Goal: Information Seeking & Learning: Learn about a topic

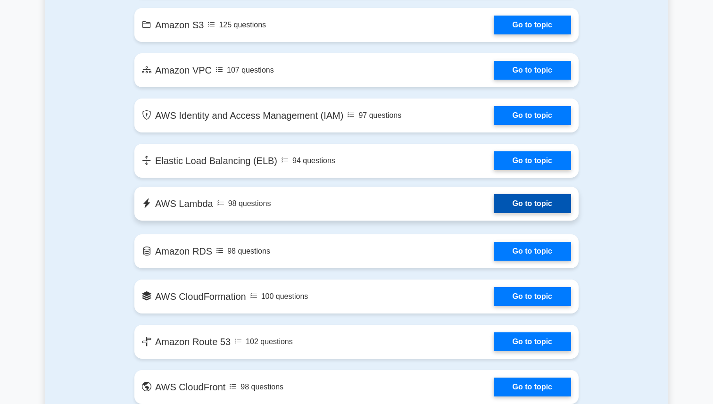
scroll to position [602, 0]
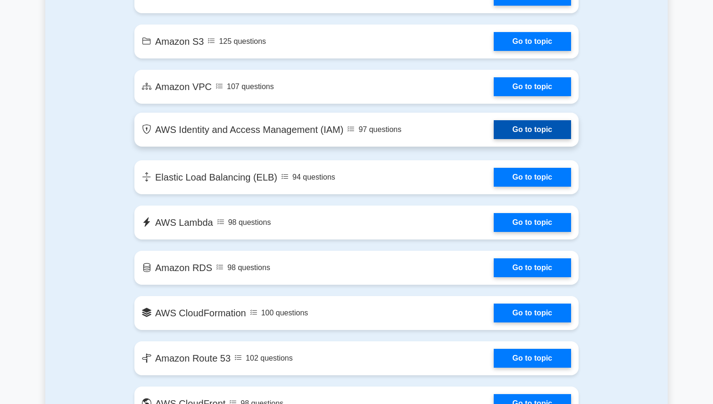
click at [508, 128] on link "Go to topic" at bounding box center [531, 129] width 77 height 19
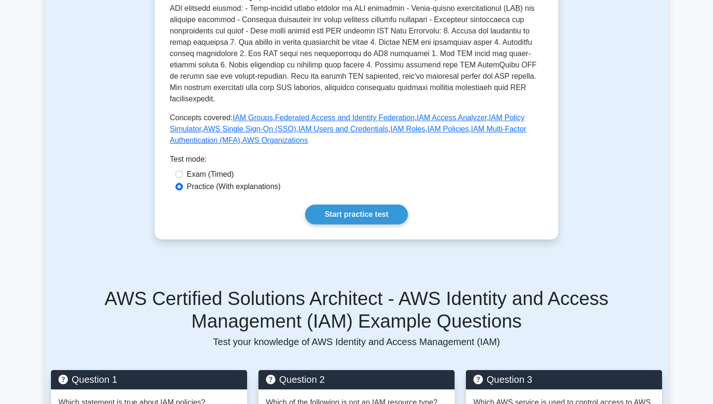
scroll to position [356, 0]
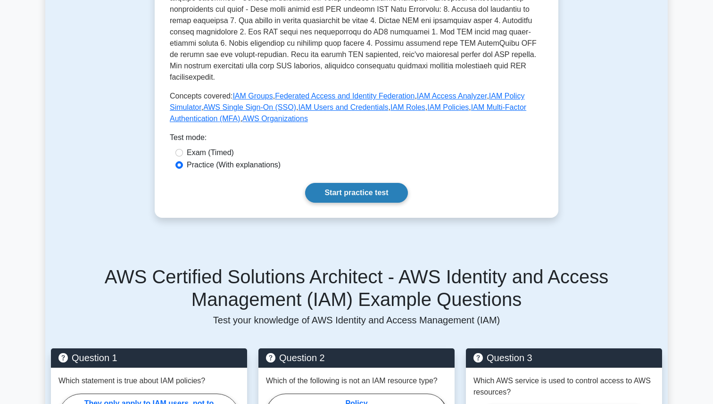
click at [367, 185] on link "Start practice test" at bounding box center [356, 193] width 102 height 20
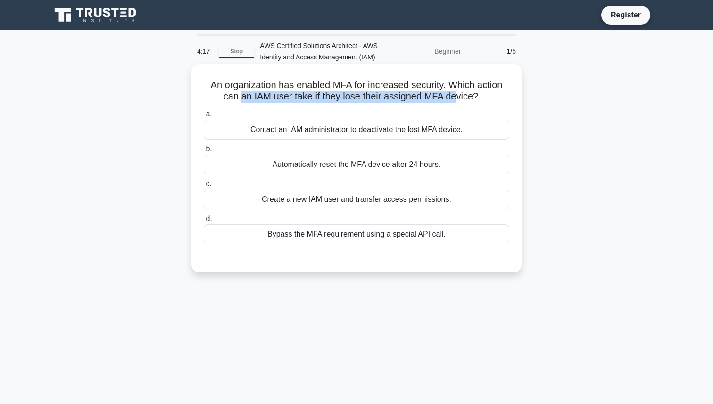
drag, startPoint x: 230, startPoint y: 95, endPoint x: 445, endPoint y: 97, distance: 215.4
click at [445, 97] on h5 "An organization has enabled MFA for increased security. Which action can an IAM…" at bounding box center [356, 91] width 307 height 24
click at [347, 106] on div "An organization has enabled MFA for increased security. Which action can an IAM…" at bounding box center [356, 168] width 322 height 201
click at [416, 130] on div "Contact an IAM administrator to deactivate the lost MFA device." at bounding box center [356, 130] width 305 height 20
click at [204, 117] on input "a. Contact an IAM administrator to deactivate the lost MFA device." at bounding box center [204, 114] width 0 height 6
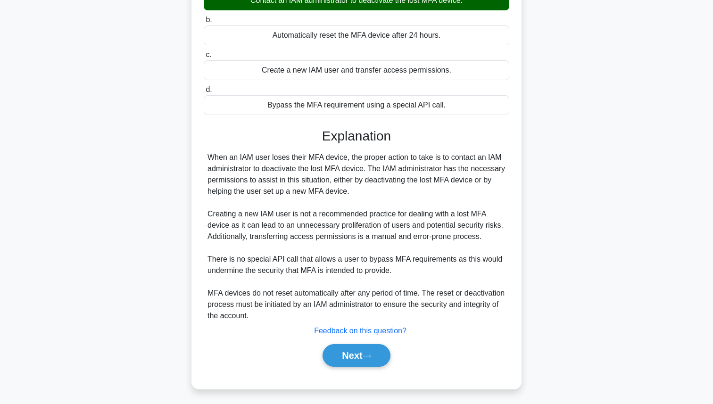
scroll to position [132, 0]
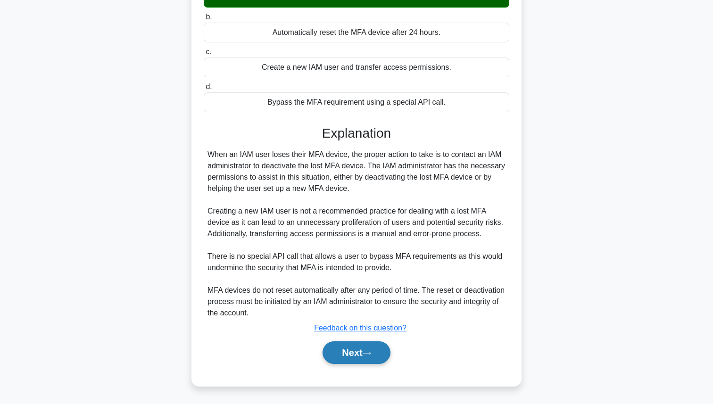
click at [381, 347] on button "Next" at bounding box center [355, 352] width 67 height 23
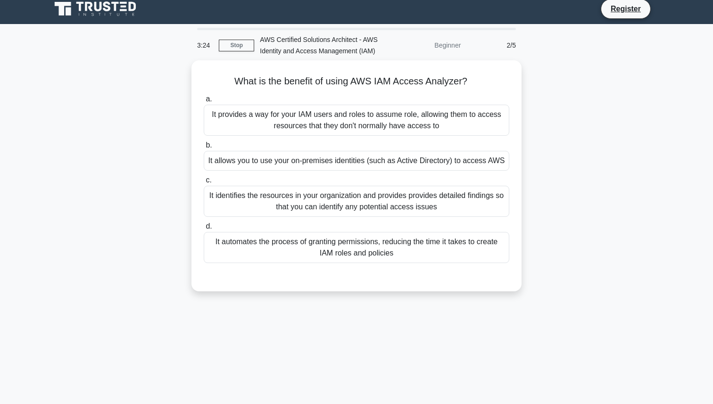
scroll to position [0, 0]
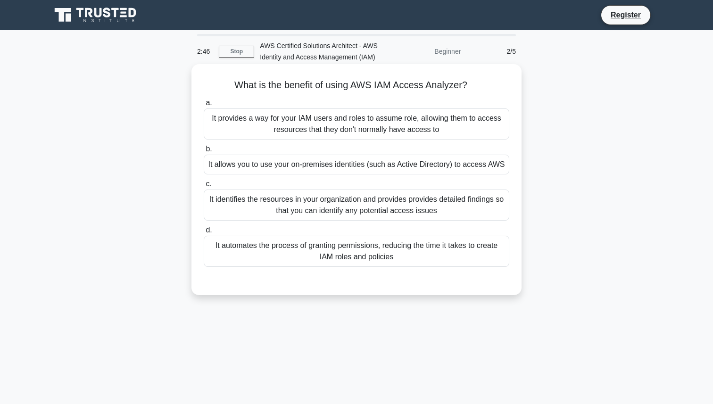
click at [375, 208] on div "It identifies the resources in your organization and provides provides detailed…" at bounding box center [356, 204] width 305 height 31
click at [204, 187] on input "c. It identifies the resources in your organization and provides provides detai…" at bounding box center [204, 184] width 0 height 6
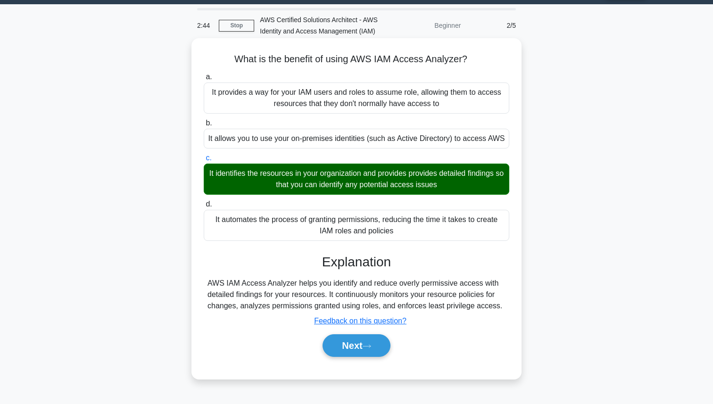
scroll to position [32, 0]
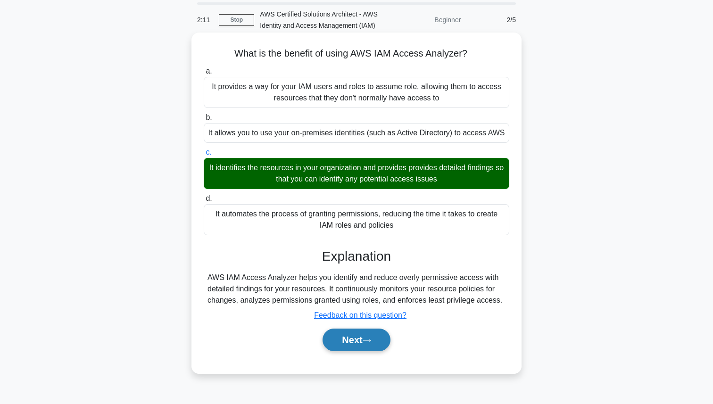
click at [360, 338] on button "Next" at bounding box center [355, 340] width 67 height 23
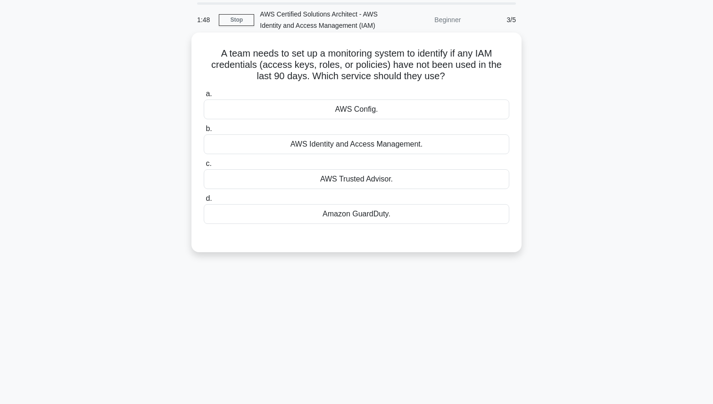
click at [379, 147] on div "AWS Identity and Access Management." at bounding box center [356, 144] width 305 height 20
click at [204, 132] on input "b. AWS Identity and Access Management." at bounding box center [204, 129] width 0 height 6
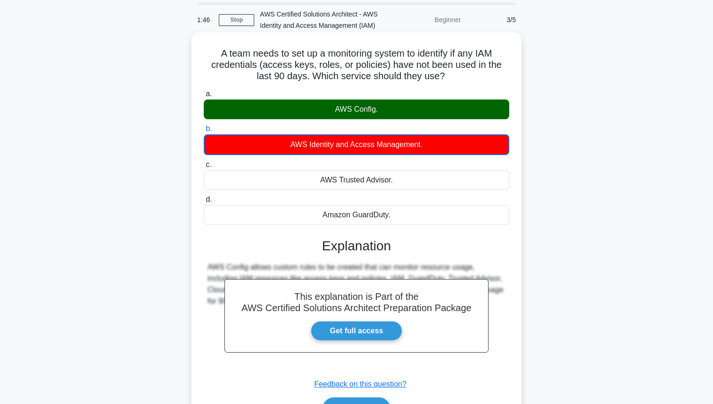
click at [389, 108] on div "AWS Config." at bounding box center [356, 109] width 305 height 20
click at [204, 97] on input "a. AWS Config." at bounding box center [204, 94] width 0 height 6
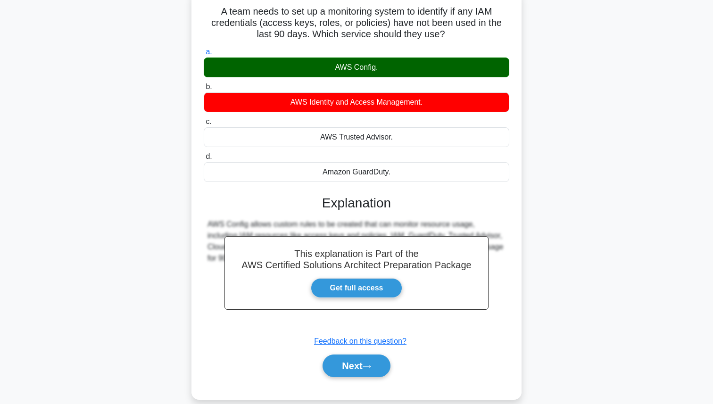
scroll to position [75, 0]
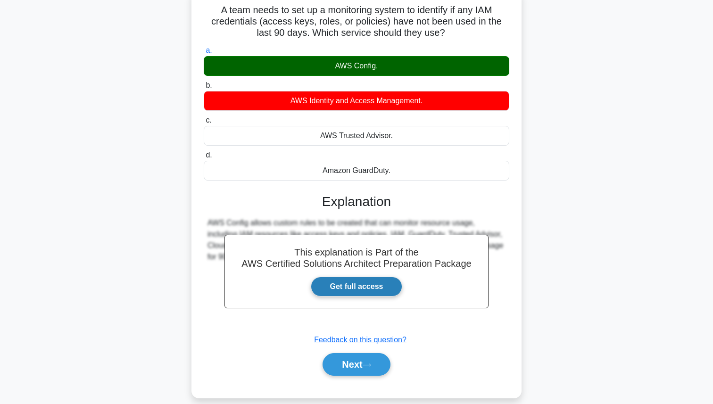
click at [365, 290] on link "Get full access" at bounding box center [357, 287] width 92 height 20
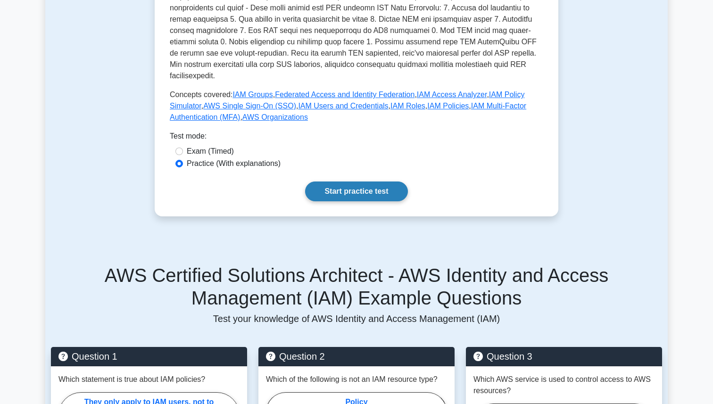
click at [368, 181] on link "Start practice test" at bounding box center [356, 191] width 102 height 20
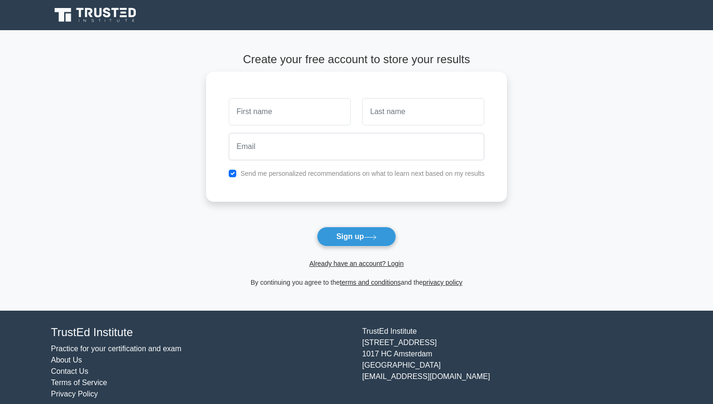
click at [287, 107] on input "text" at bounding box center [290, 111] width 122 height 27
type input "Vache"
click at [390, 113] on input "text" at bounding box center [423, 111] width 122 height 27
type input "Khanoyan"
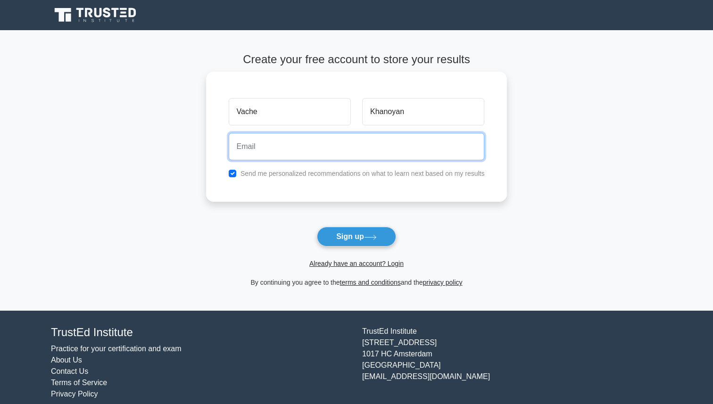
click at [357, 153] on input "email" at bounding box center [357, 146] width 256 height 27
type input "khanoyann@gmail.com"
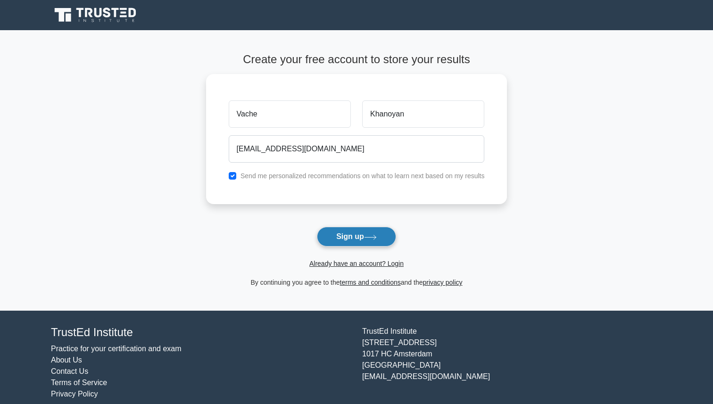
click at [360, 238] on button "Sign up" at bounding box center [356, 237] width 79 height 20
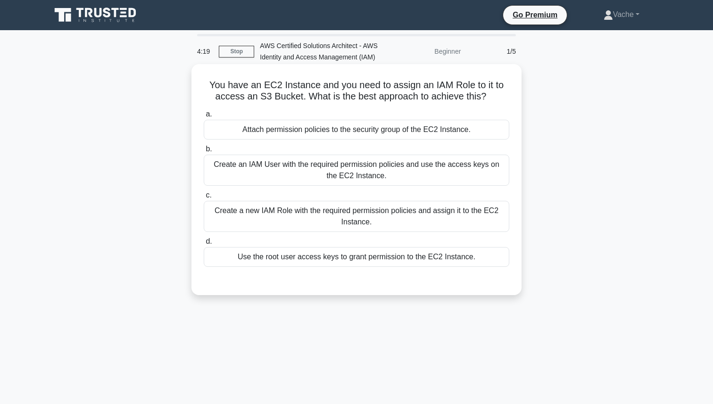
click at [369, 215] on div "Create a new IAM Role with the required permission policies and assign it to th…" at bounding box center [356, 216] width 305 height 31
click at [204, 198] on input "c. Create a new IAM Role with the required permission policies and assign it to…" at bounding box center [204, 195] width 0 height 6
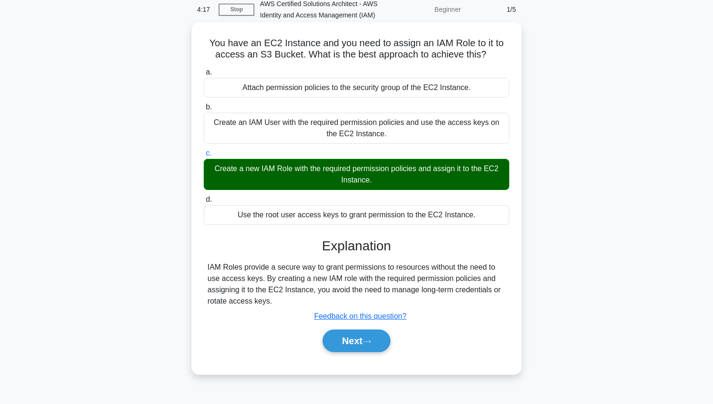
scroll to position [43, 0]
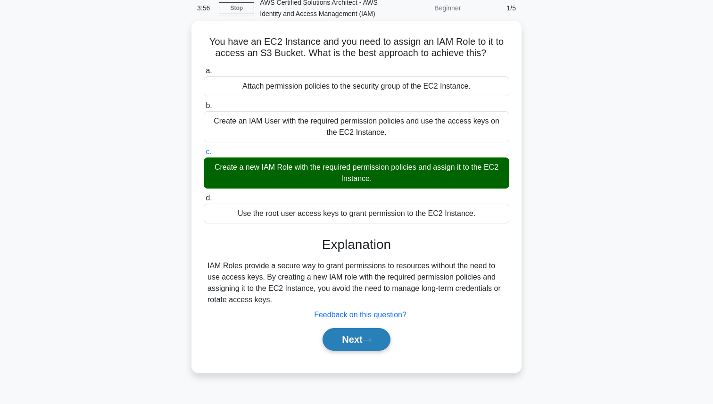
click at [371, 344] on button "Next" at bounding box center [355, 339] width 67 height 23
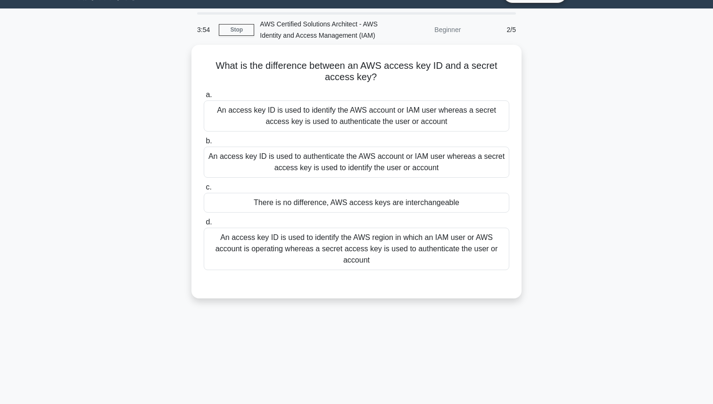
scroll to position [18, 0]
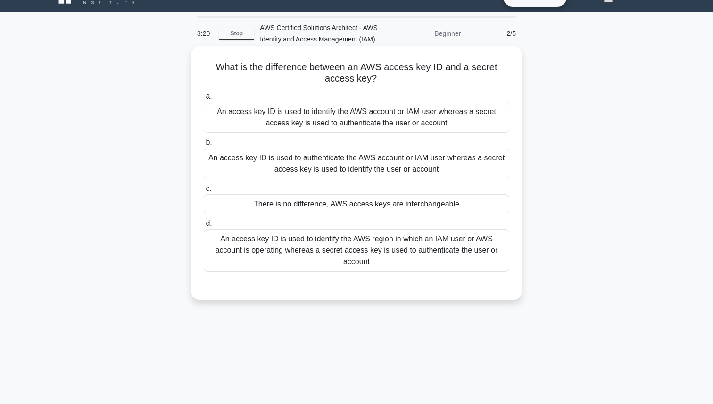
click at [433, 114] on div "An access key ID is used to identify the AWS account or IAM user whereas a secr…" at bounding box center [356, 117] width 305 height 31
click at [204, 99] on input "a. An access key ID is used to identify the AWS account or IAM user whereas a s…" at bounding box center [204, 96] width 0 height 6
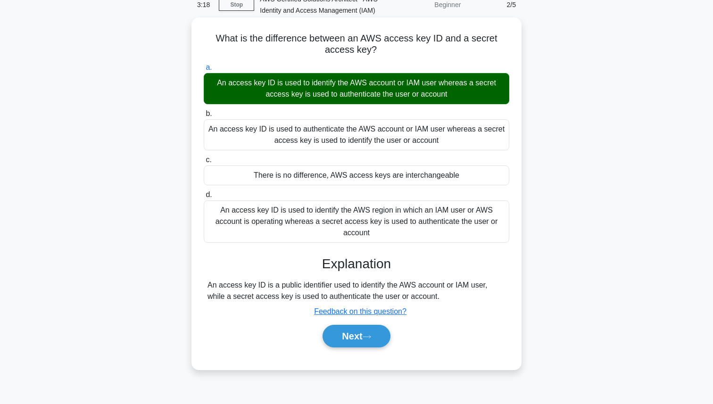
scroll to position [55, 0]
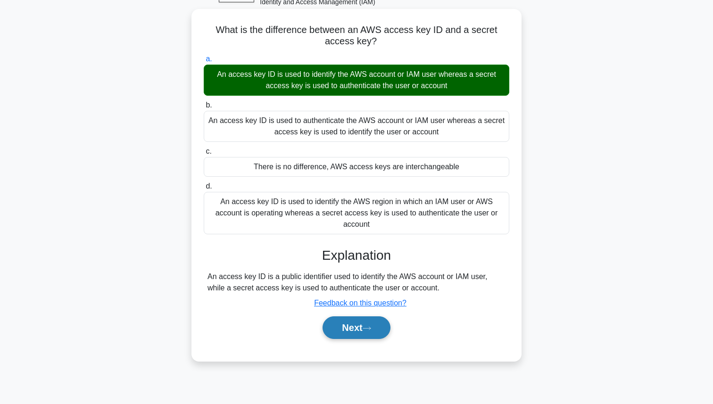
click at [369, 326] on icon at bounding box center [366, 328] width 8 height 5
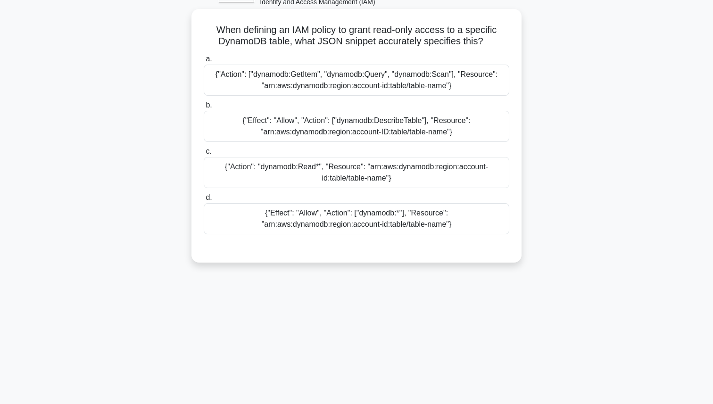
click at [394, 175] on div "{"Action": "dynamodb:Read*", "Resource": "arn:aws:dynamodb:region:account-id:ta…" at bounding box center [356, 172] width 305 height 31
click at [204, 155] on input "c. {"Action": "dynamodb:Read*", "Resource": "arn:aws:dynamodb:region:account-id…" at bounding box center [204, 151] width 0 height 6
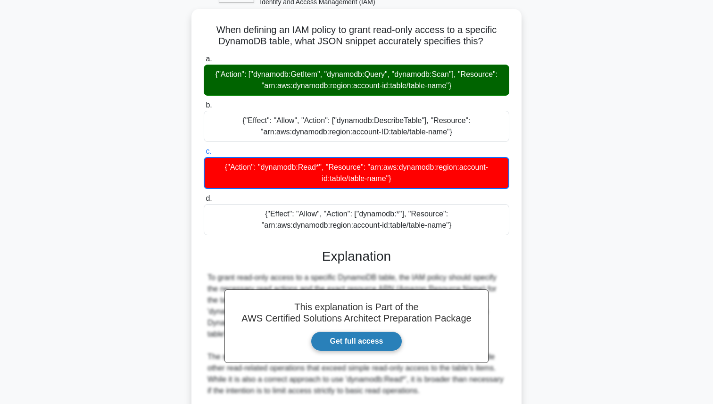
click at [371, 341] on link "Get full access" at bounding box center [357, 341] width 92 height 20
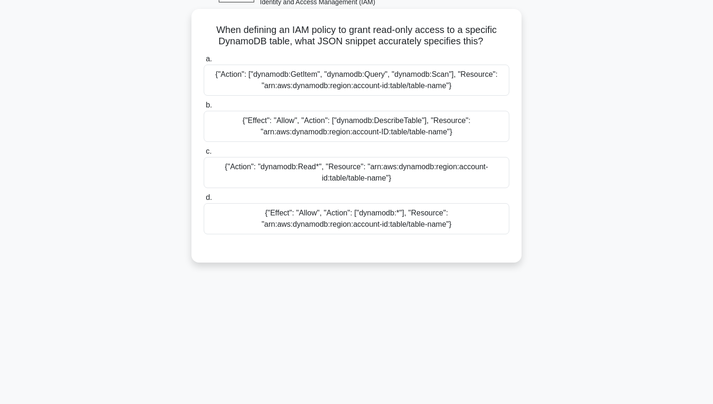
click at [357, 82] on div "{"Action": ["dynamodb:GetItem", "dynamodb:Query", "dynamodb:Scan"], "Resource":…" at bounding box center [356, 80] width 305 height 31
click at [204, 62] on input "a. {"Action": ["dynamodb:GetItem", "dynamodb:Query", "dynamodb:Scan"], "Resourc…" at bounding box center [204, 59] width 0 height 6
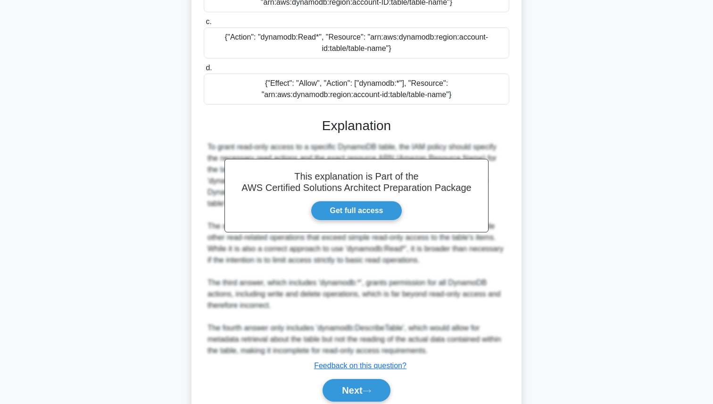
scroll to position [222, 0]
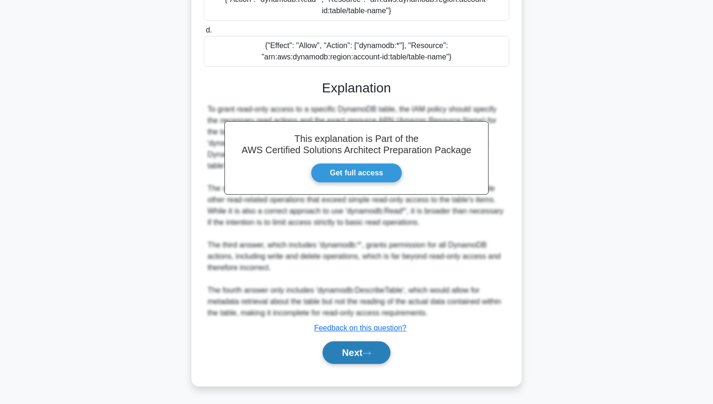
click at [368, 352] on icon at bounding box center [366, 353] width 8 height 5
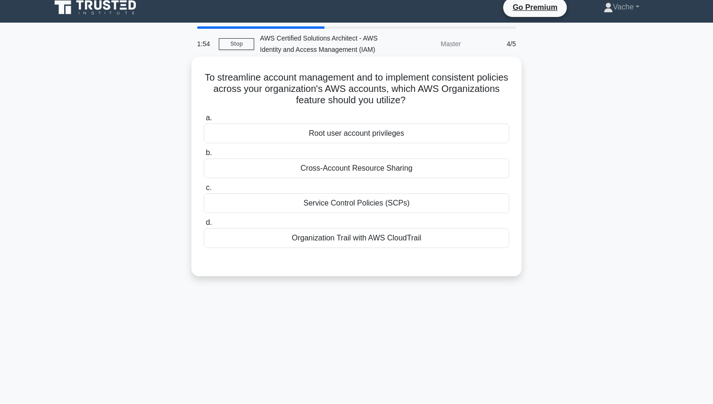
scroll to position [7, 0]
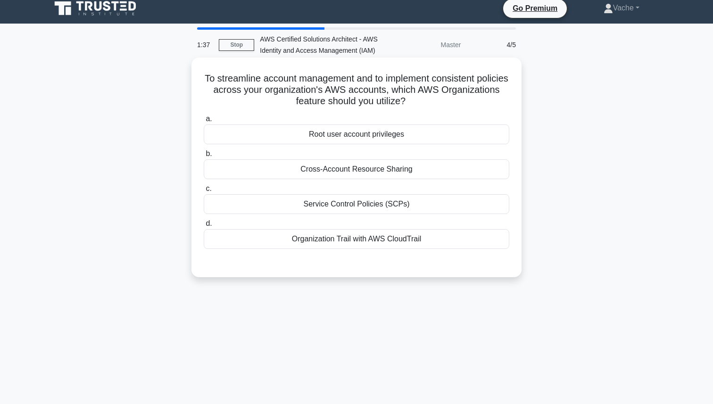
click at [428, 133] on div "Root user account privileges" at bounding box center [356, 134] width 305 height 20
click at [204, 122] on input "a. Root user account privileges" at bounding box center [204, 119] width 0 height 6
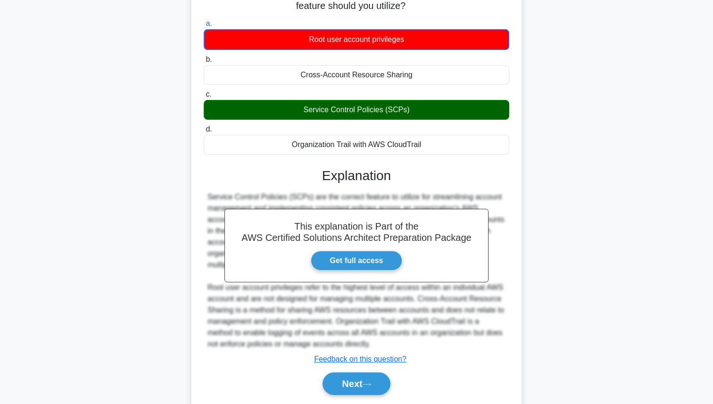
scroll to position [133, 0]
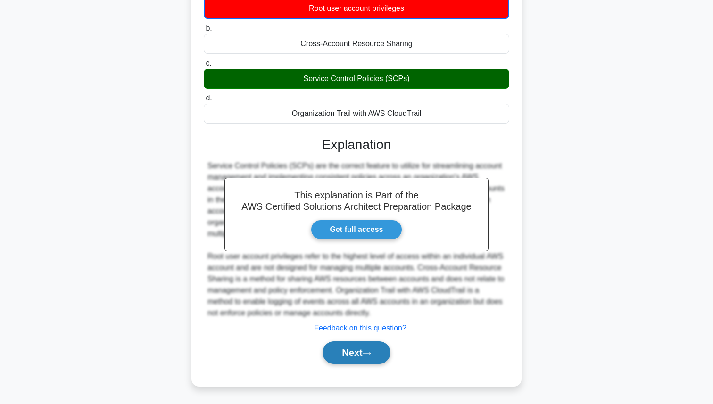
click at [350, 355] on button "Next" at bounding box center [355, 352] width 67 height 23
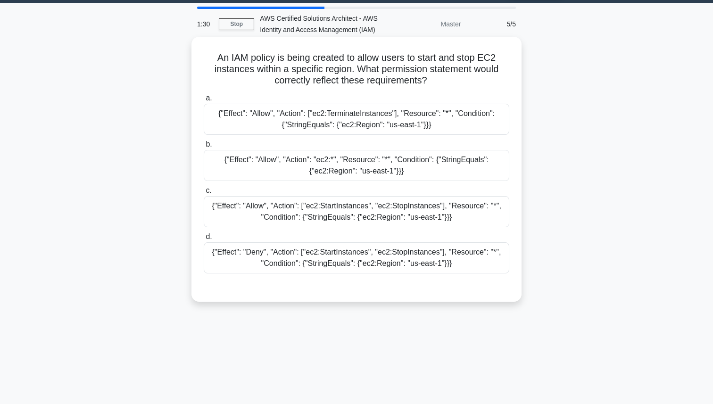
scroll to position [26, 0]
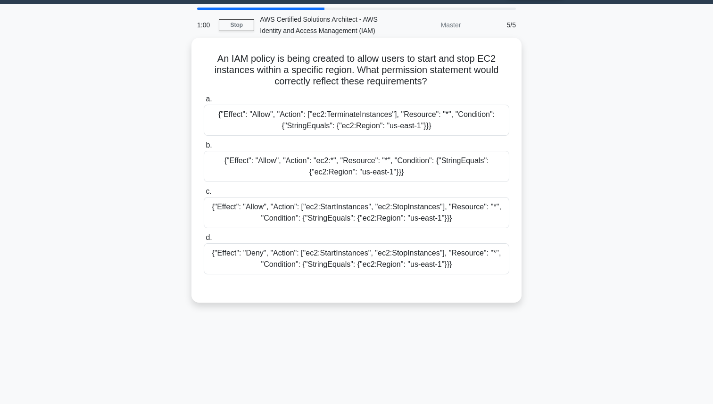
click at [342, 213] on div "{"Effect": "Allow", "Action": ["ec2:StartInstances", "ec2:StopInstances"], "Res…" at bounding box center [356, 212] width 305 height 31
click at [204, 195] on input "c. {"Effect": "Allow", "Action": ["ec2:StartInstances", "ec2:StopInstances"], "…" at bounding box center [204, 192] width 0 height 6
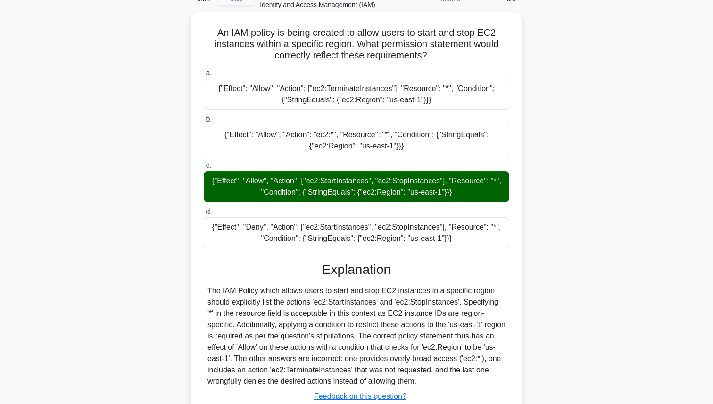
scroll to position [121, 0]
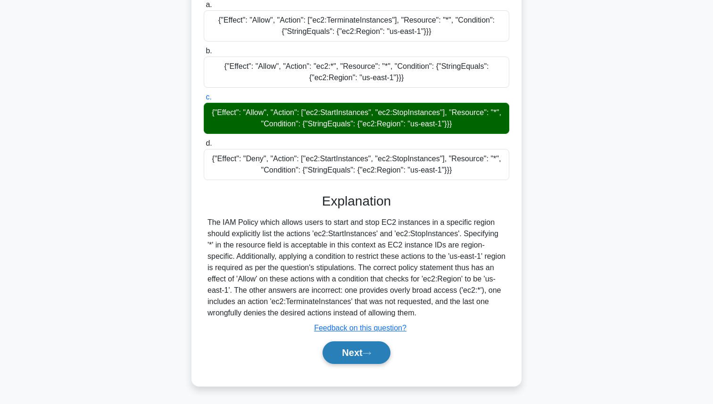
click at [377, 353] on button "Next" at bounding box center [355, 352] width 67 height 23
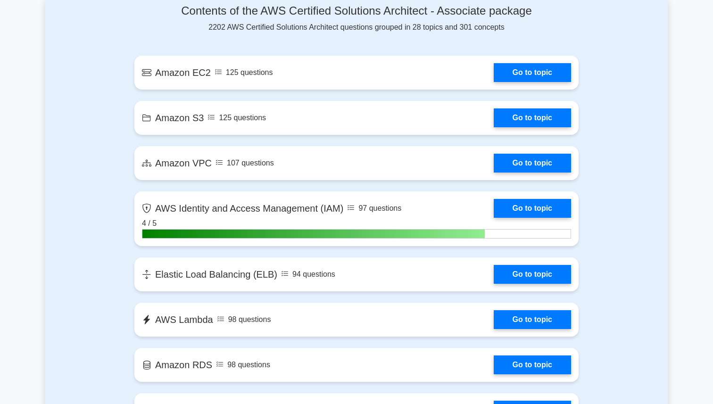
scroll to position [632, 0]
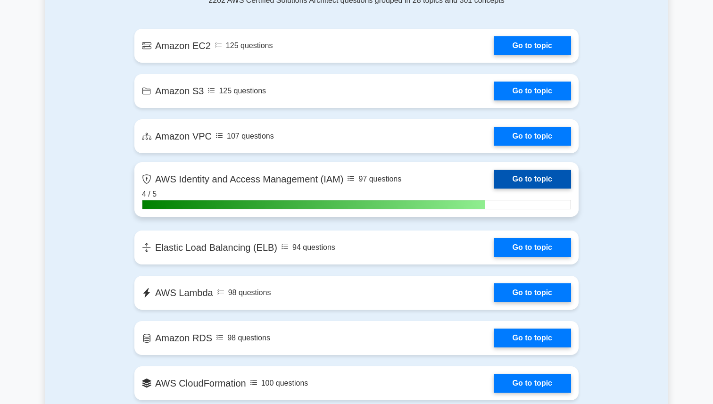
click at [526, 180] on link "Go to topic" at bounding box center [531, 179] width 77 height 19
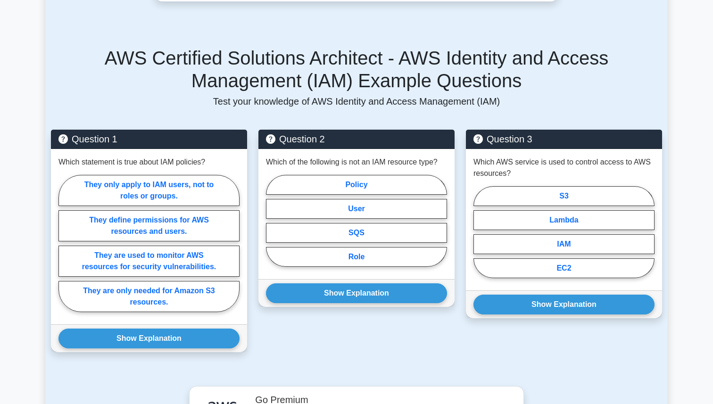
scroll to position [580, 0]
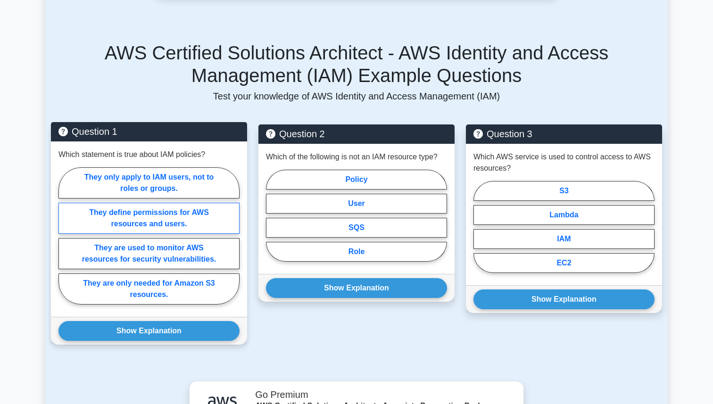
click at [200, 206] on label "They define permissions for AWS resources and users." at bounding box center [148, 218] width 181 height 31
click at [65, 236] on input "They define permissions for AWS resources and users." at bounding box center [61, 239] width 6 height 6
radio input "true"
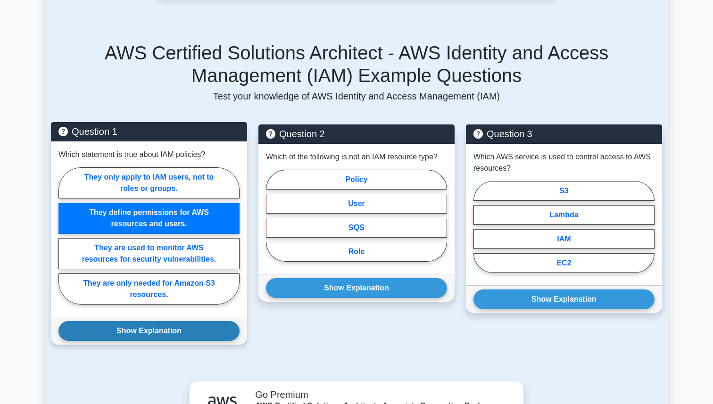
click at [161, 321] on button "Show Explanation" at bounding box center [148, 331] width 181 height 20
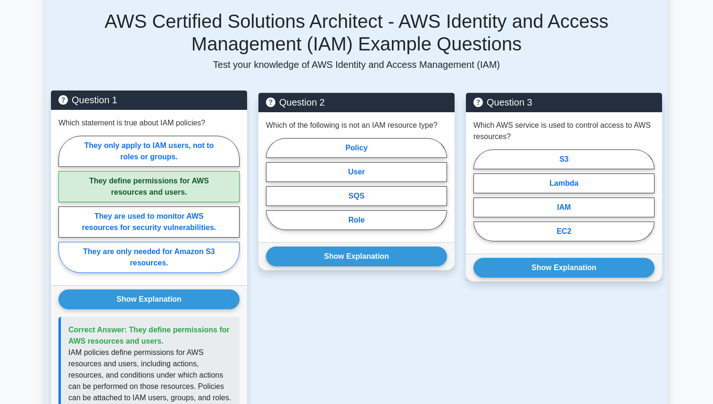
scroll to position [628, 0]
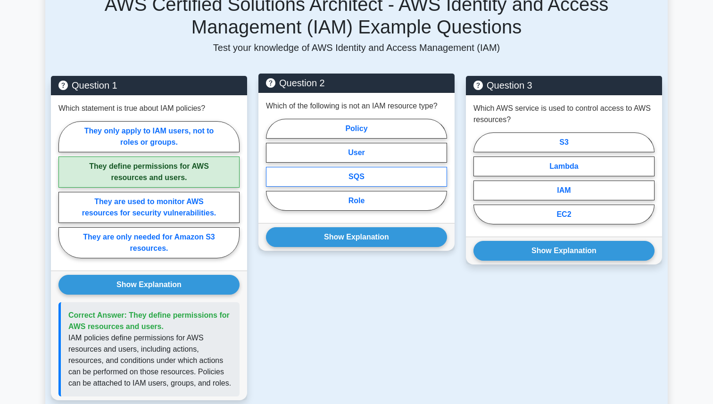
click at [371, 167] on label "SQS" at bounding box center [356, 177] width 181 height 20
click at [272, 165] on input "SQS" at bounding box center [269, 167] width 6 height 6
radio input "true"
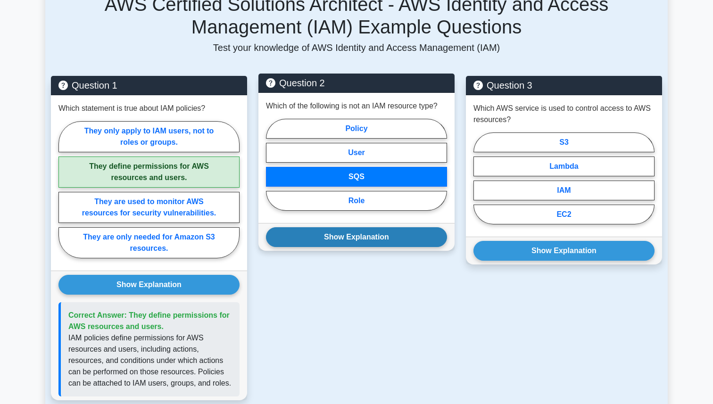
click at [353, 227] on button "Show Explanation" at bounding box center [356, 237] width 181 height 20
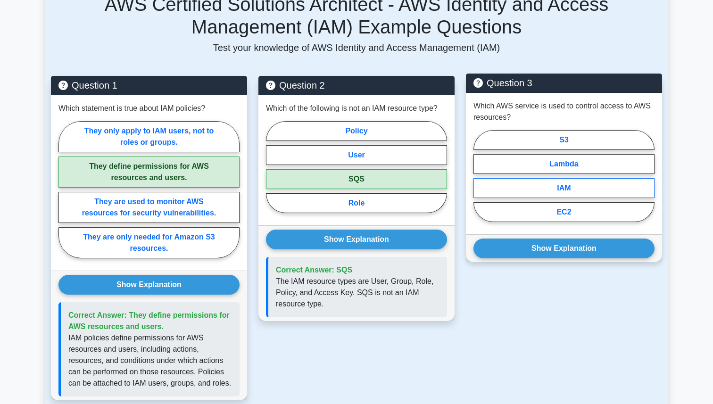
click at [589, 178] on label "IAM" at bounding box center [563, 188] width 181 height 20
click at [479, 178] on input "IAM" at bounding box center [476, 179] width 6 height 6
radio input "true"
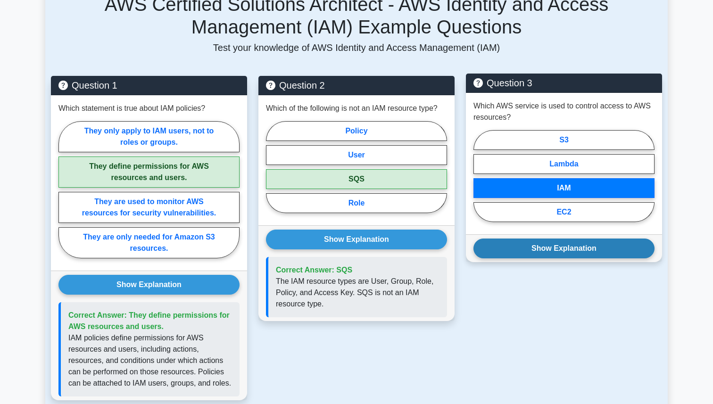
click at [559, 241] on button "Show Explanation" at bounding box center [563, 249] width 181 height 20
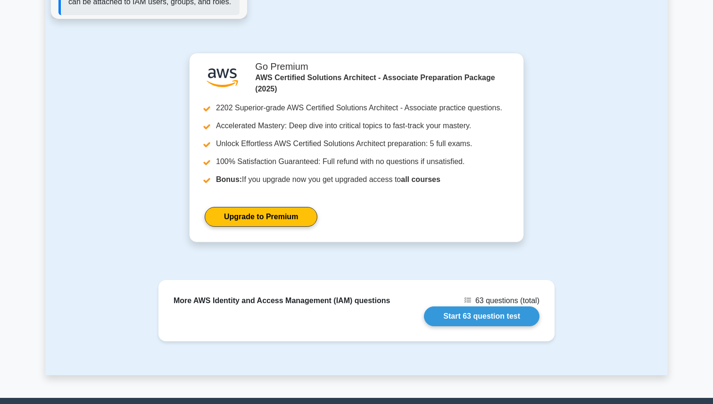
scroll to position [1019, 0]
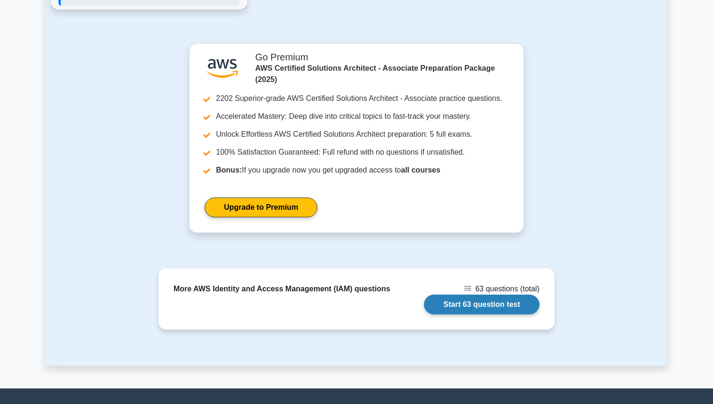
click at [510, 298] on link "Start 63 question test" at bounding box center [481, 305] width 115 height 20
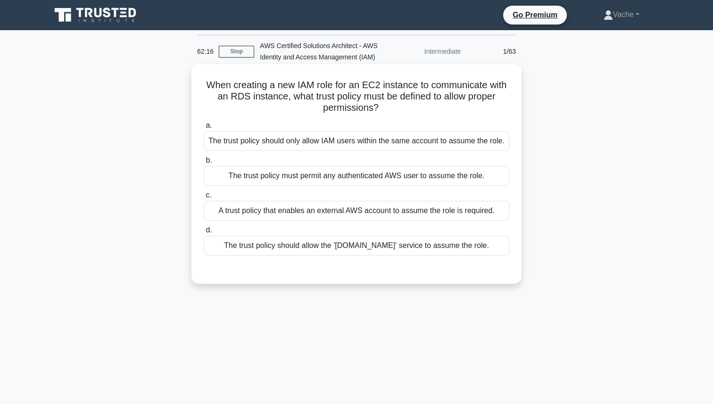
click at [430, 145] on div "The trust policy should only allow IAM users within the same account to assume …" at bounding box center [356, 141] width 305 height 20
click at [204, 129] on input "a. The trust policy should only allow IAM users within the same account to assu…" at bounding box center [204, 126] width 0 height 6
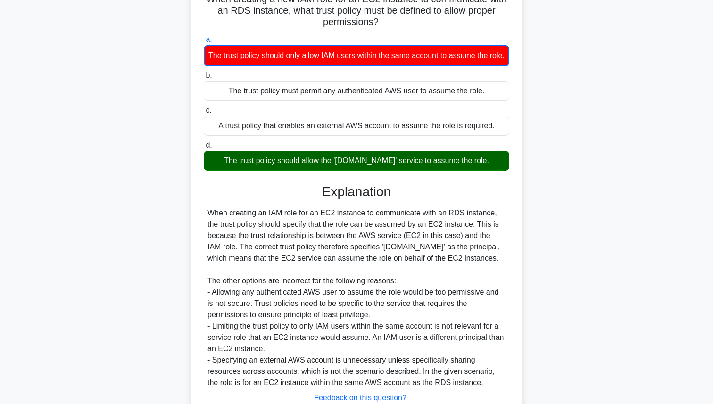
scroll to position [67, 0]
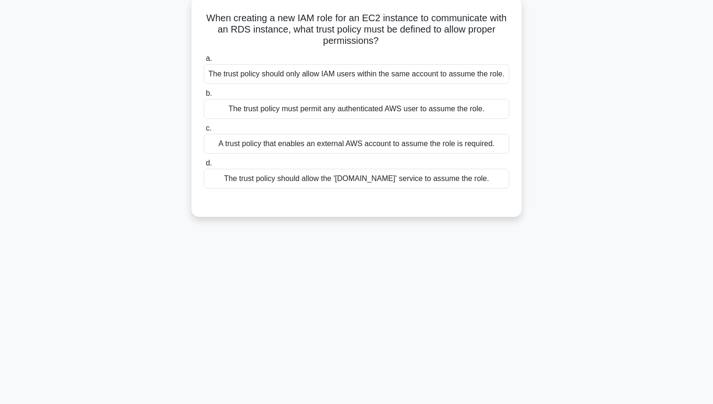
click at [374, 189] on div "The trust policy should allow the 'ec2.amazonaws.com' service to assume the rol…" at bounding box center [356, 179] width 305 height 20
click at [204, 166] on input "d. The trust policy should allow the 'ec2.amazonaws.com' service to assume the …" at bounding box center [204, 163] width 0 height 6
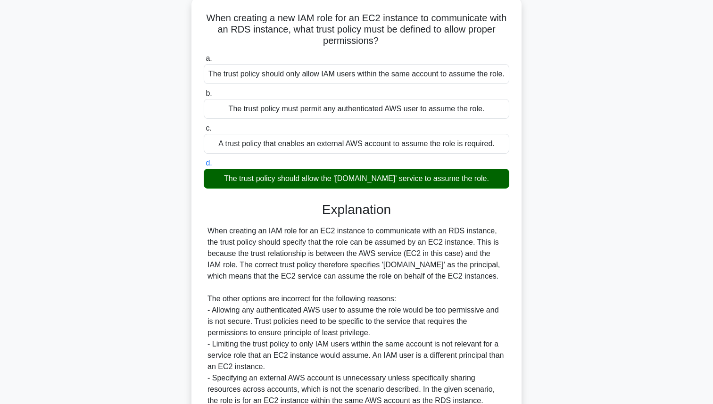
scroll to position [166, 0]
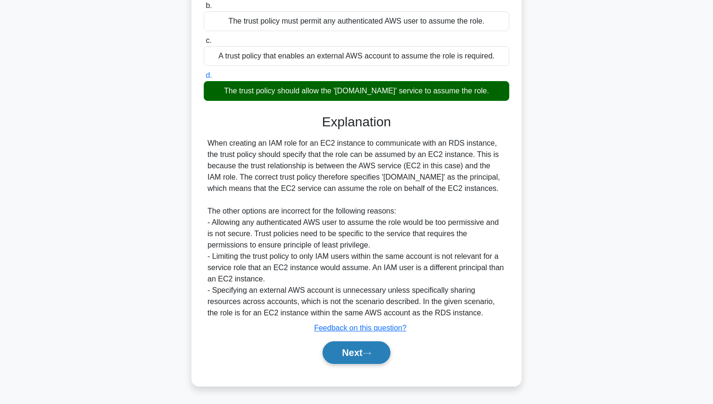
click at [352, 345] on button "Next" at bounding box center [355, 352] width 67 height 23
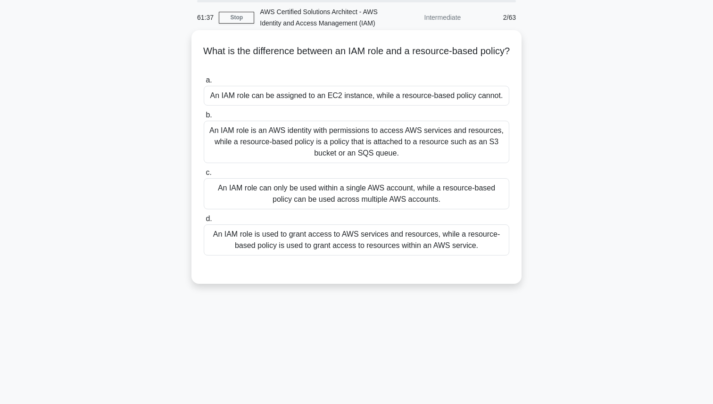
scroll to position [0, 0]
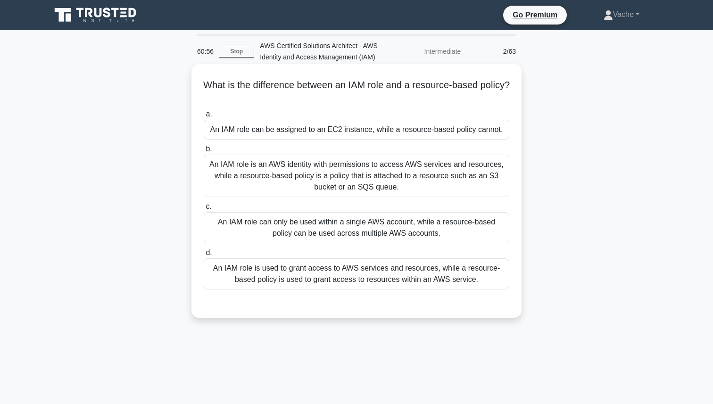
click at [435, 279] on div "An IAM role is used to grant access to AWS services and resources, while a reso…" at bounding box center [356, 273] width 305 height 31
click at [204, 256] on input "d. An IAM role is used to grant access to AWS services and resources, while a r…" at bounding box center [204, 253] width 0 height 6
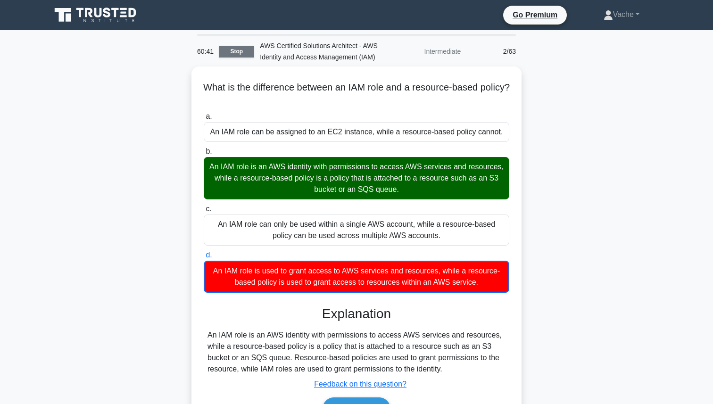
click at [224, 51] on link "Stop" at bounding box center [236, 52] width 35 height 12
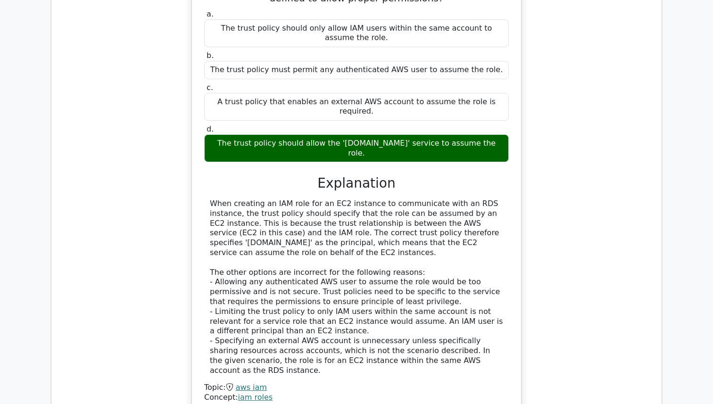
scroll to position [627, 0]
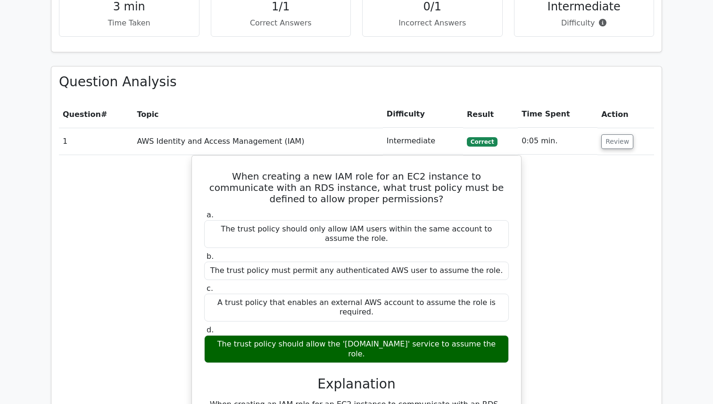
scroll to position [585, 0]
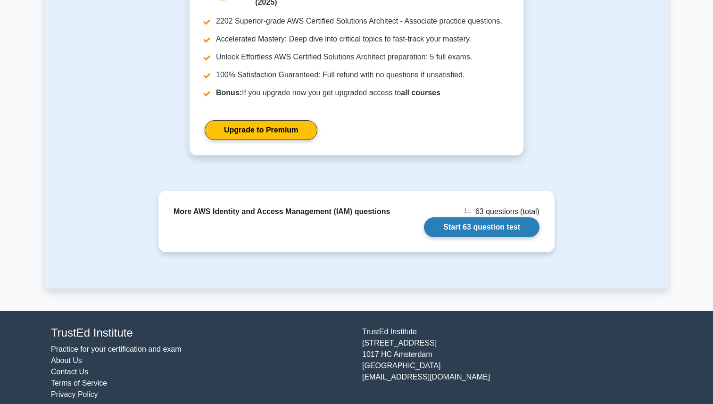
click at [468, 217] on link "Start 63 question test" at bounding box center [481, 227] width 115 height 20
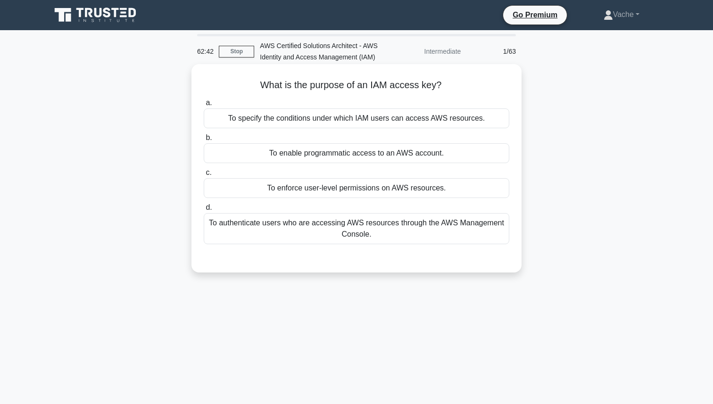
click at [404, 227] on div "To authenticate users who are accessing AWS resources through the AWS Managemen…" at bounding box center [356, 228] width 305 height 31
click at [204, 211] on input "d. To authenticate users who are accessing AWS resources through the AWS Manage…" at bounding box center [204, 208] width 0 height 6
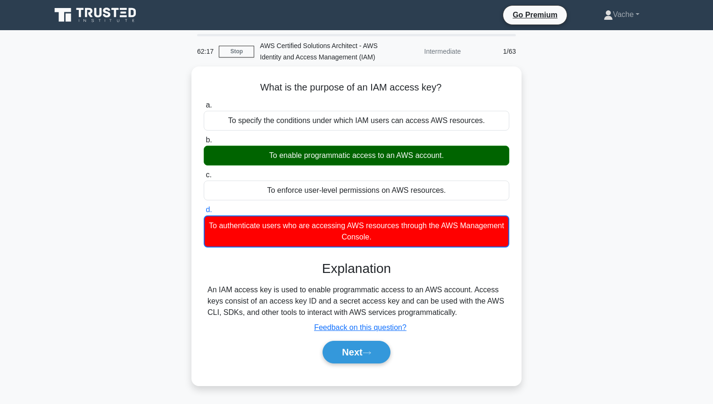
click at [523, 230] on div "What is the purpose of an IAM access key? .spinner_0XTQ{transform-origin:center…" at bounding box center [356, 231] width 622 height 330
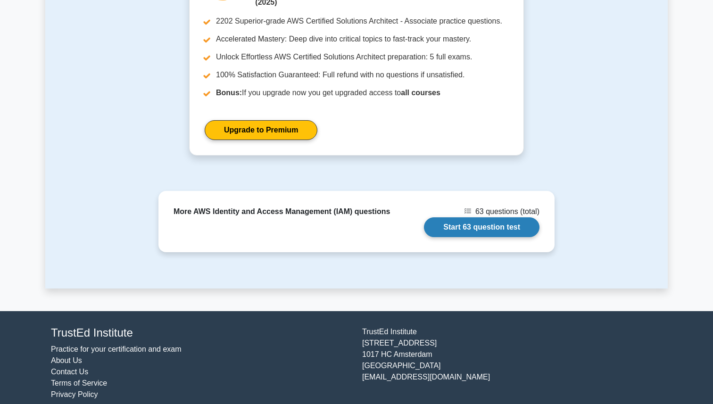
click at [486, 217] on link "Start 63 question test" at bounding box center [481, 227] width 115 height 20
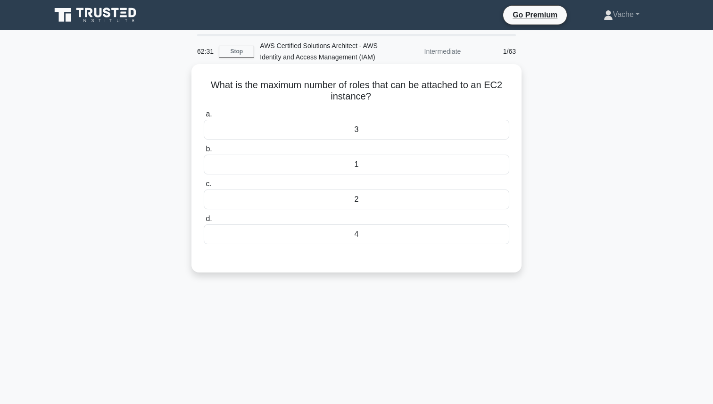
click at [356, 203] on div "2" at bounding box center [356, 199] width 305 height 20
click at [204, 187] on input "c. 2" at bounding box center [204, 184] width 0 height 6
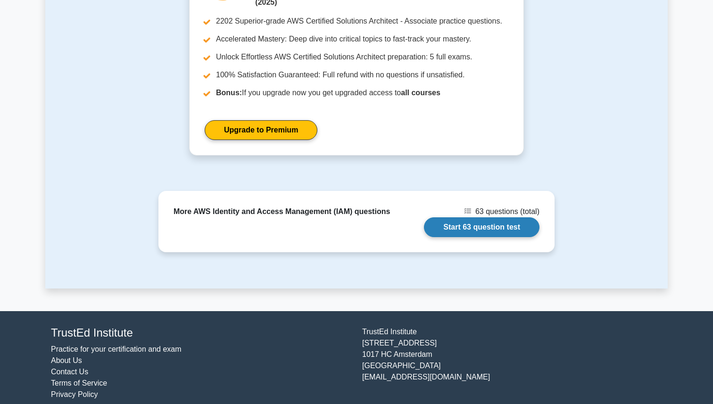
click at [478, 217] on link "Start 63 question test" at bounding box center [481, 227] width 115 height 20
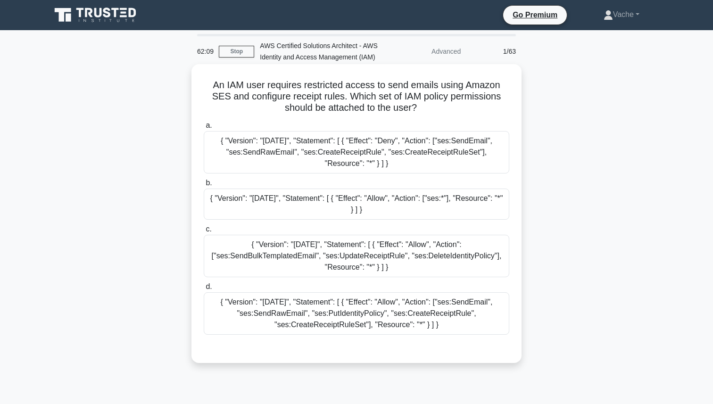
click at [422, 153] on div "{ "Version": "[DATE]", "Statement": [ { "Effect": "Deny", "Action": ["ses:SendE…" at bounding box center [356, 152] width 305 height 42
click at [204, 129] on input "a. { "Version": "2012-10-17", "Statement": [ { "Effect": "Deny", "Action": ["se…" at bounding box center [204, 126] width 0 height 6
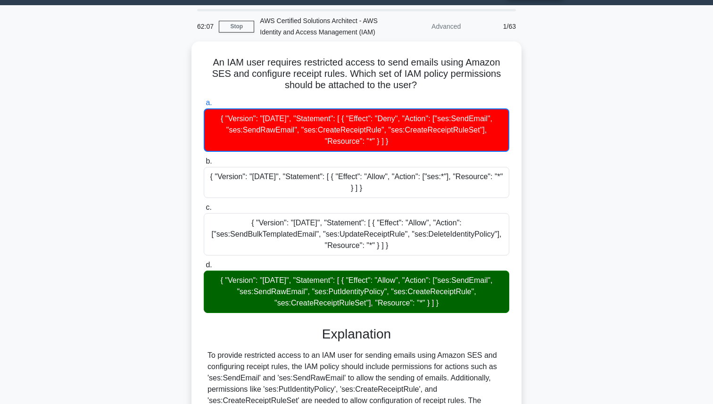
scroll to position [30, 0]
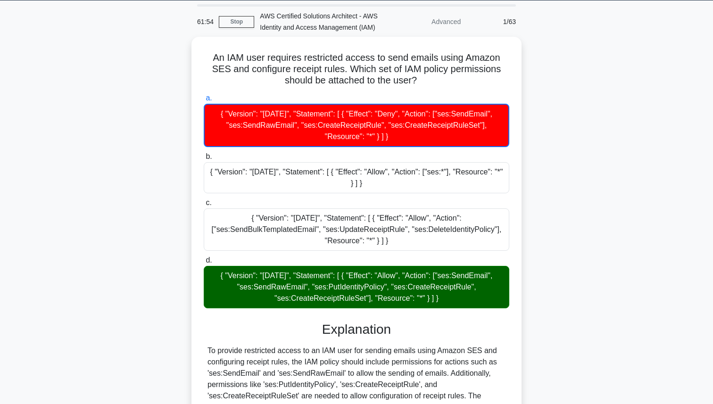
drag, startPoint x: 404, startPoint y: 76, endPoint x: 173, endPoint y: 63, distance: 231.8
click at [172, 63] on div "An IAM user requires restricted access to send emails using Amazon SES and conf…" at bounding box center [356, 298] width 622 height 523
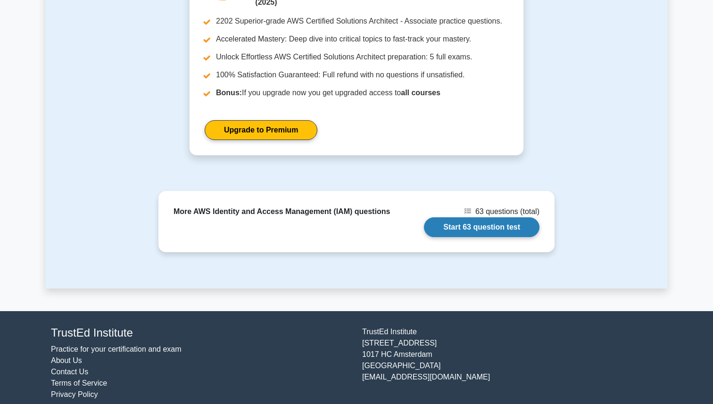
click at [462, 222] on link "Start 63 question test" at bounding box center [481, 227] width 115 height 20
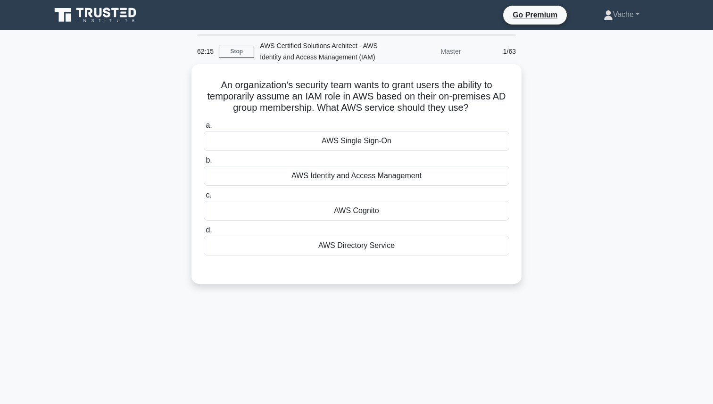
click at [383, 213] on div "AWS Cognito" at bounding box center [356, 211] width 305 height 20
click at [204, 198] on input "c. AWS Cognito" at bounding box center [204, 195] width 0 height 6
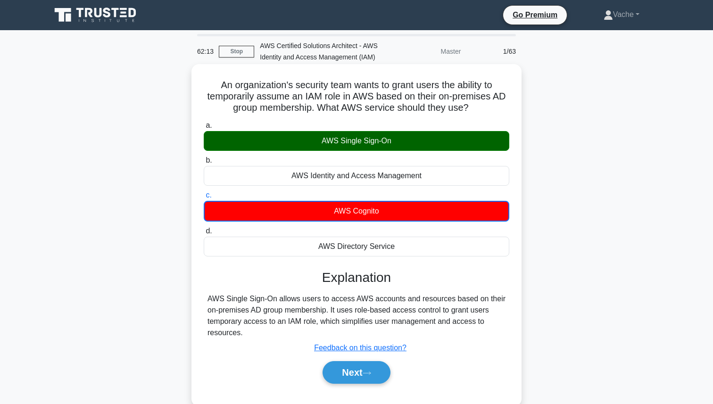
click at [410, 139] on div "AWS Single Sign-On" at bounding box center [356, 141] width 305 height 20
click at [204, 129] on input "a. AWS Single Sign-On" at bounding box center [204, 126] width 0 height 6
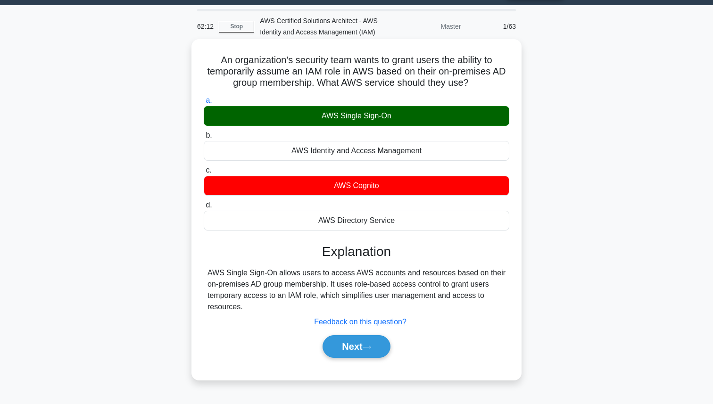
scroll to position [26, 0]
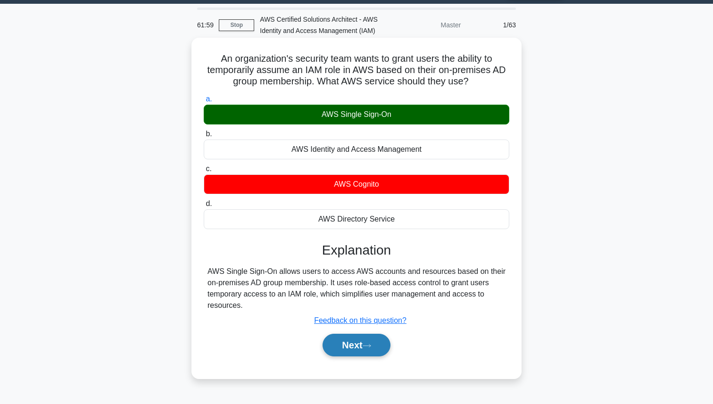
click at [355, 347] on button "Next" at bounding box center [355, 345] width 67 height 23
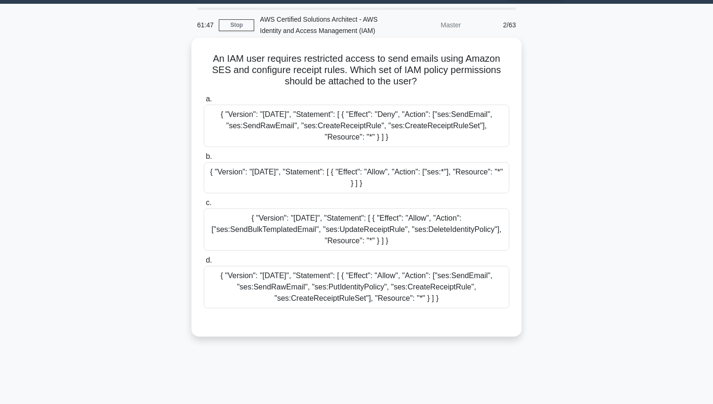
click at [414, 280] on div "{ "Version": "2012-10-17", "Statement": [ { "Effect": "Allow", "Action": ["ses:…" at bounding box center [356, 287] width 305 height 42
click at [204, 263] on input "d. { "Version": "2012-10-17", "Statement": [ { "Effect": "Allow", "Action": ["s…" at bounding box center [204, 260] width 0 height 6
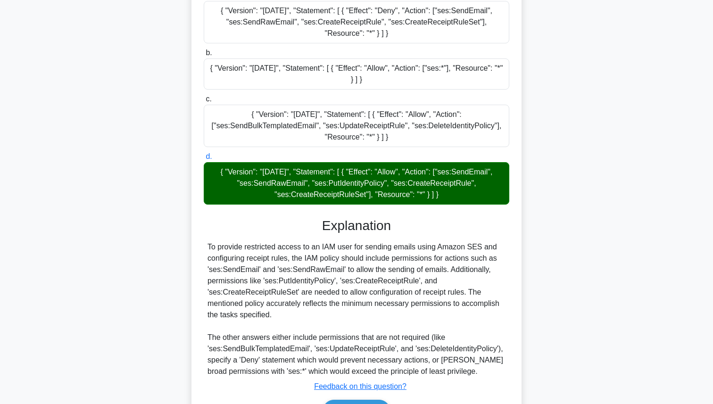
scroll to position [189, 0]
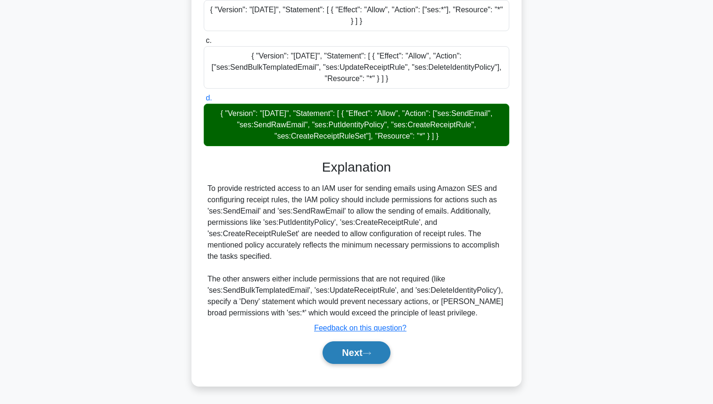
click at [368, 348] on button "Next" at bounding box center [355, 352] width 67 height 23
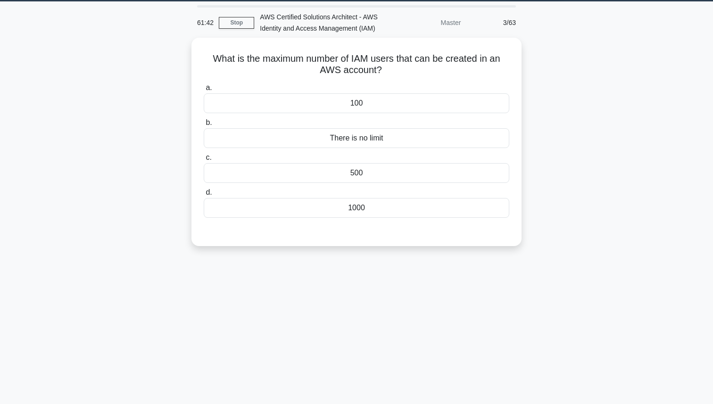
scroll to position [20, 0]
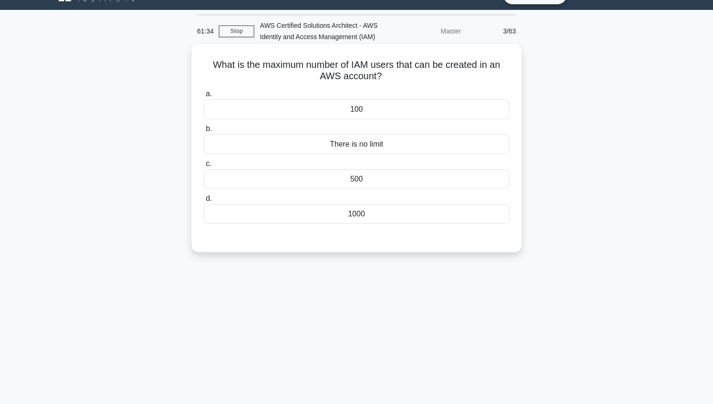
click at [429, 143] on div "There is no limit" at bounding box center [356, 144] width 305 height 20
click at [204, 132] on input "b. There is no limit" at bounding box center [204, 129] width 0 height 6
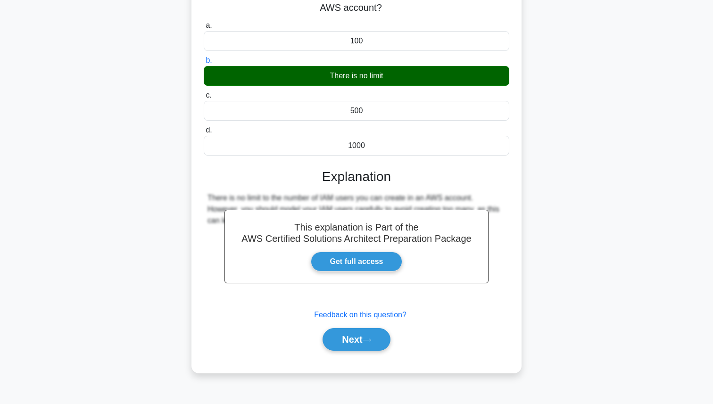
scroll to position [105, 0]
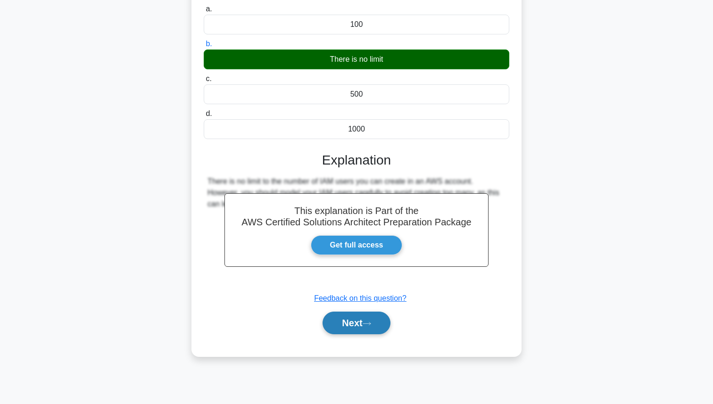
click at [370, 321] on icon at bounding box center [366, 323] width 8 height 5
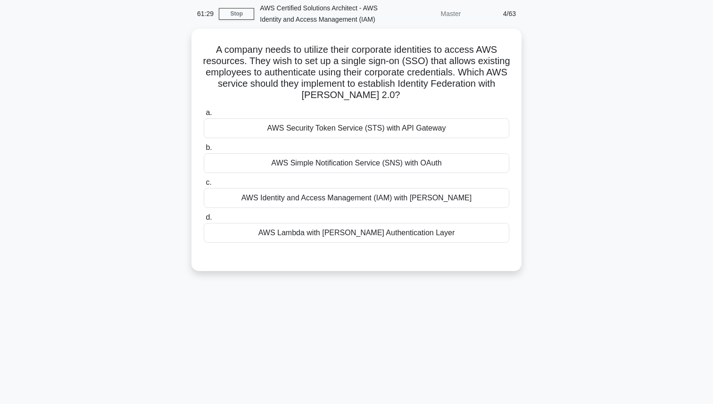
scroll to position [33, 0]
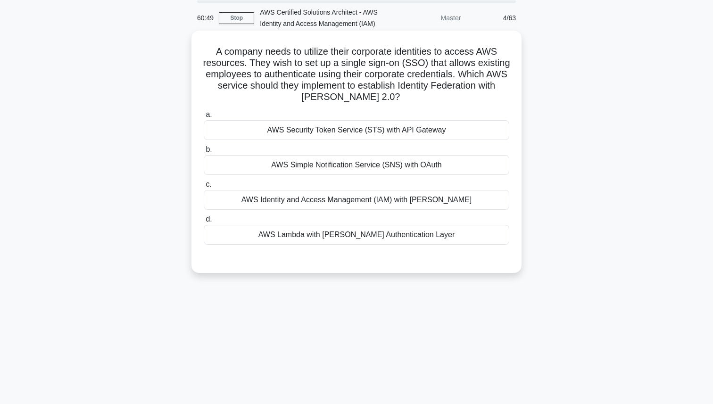
click at [434, 202] on div "AWS Identity and Access Management (IAM) with SAML" at bounding box center [356, 200] width 305 height 20
click at [204, 188] on input "c. AWS Identity and Access Management (IAM) with SAML" at bounding box center [204, 184] width 0 height 6
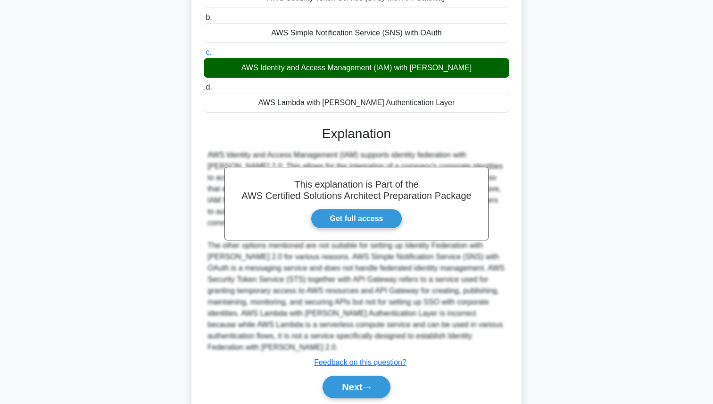
scroll to position [189, 0]
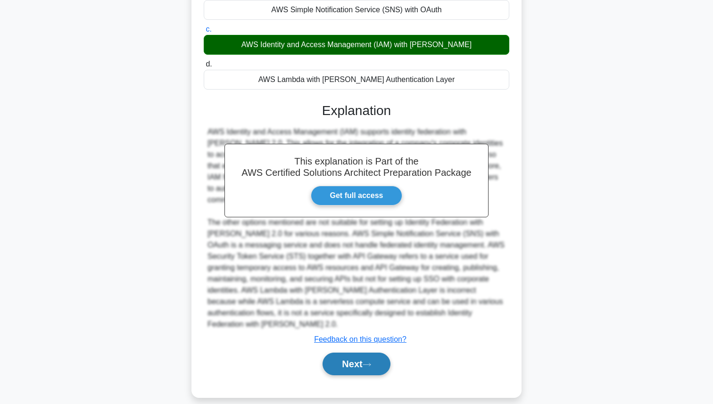
click at [367, 357] on button "Next" at bounding box center [355, 364] width 67 height 23
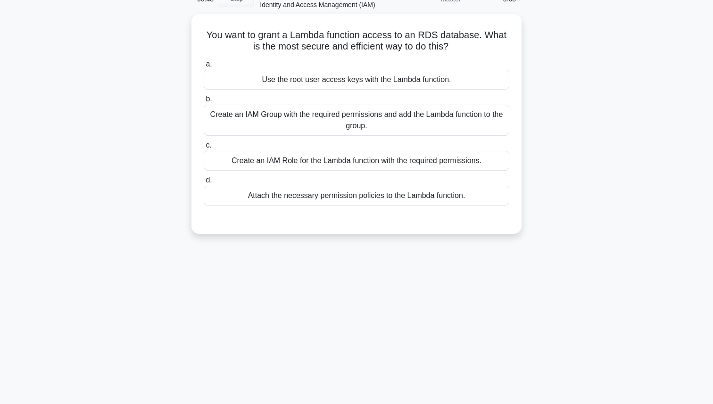
scroll to position [40, 0]
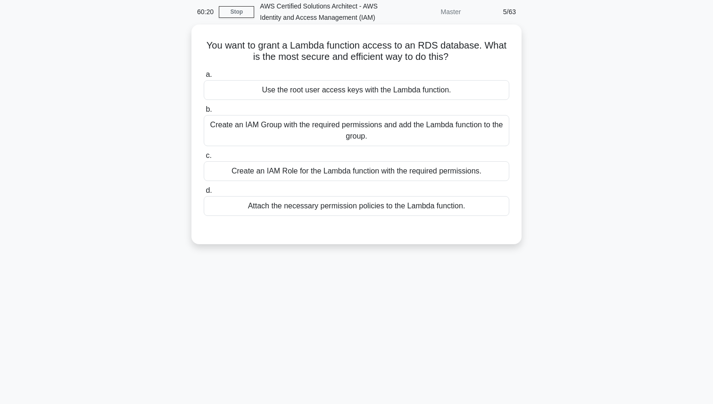
click at [340, 173] on div "Create an IAM Role for the Lambda function with the required permissions." at bounding box center [356, 171] width 305 height 20
click at [204, 159] on input "c. Create an IAM Role for the Lambda function with the required permissions." at bounding box center [204, 156] width 0 height 6
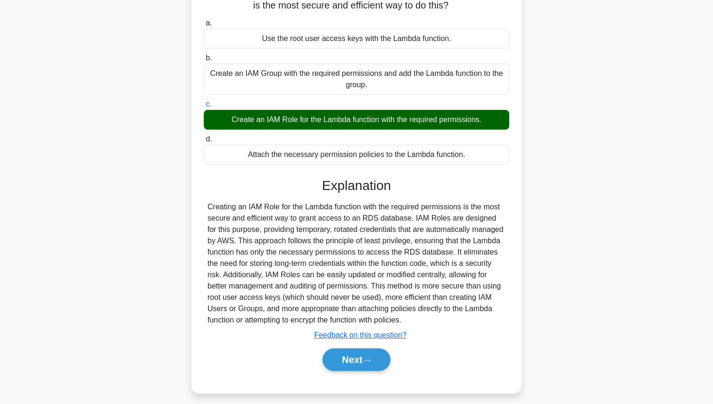
scroll to position [105, 0]
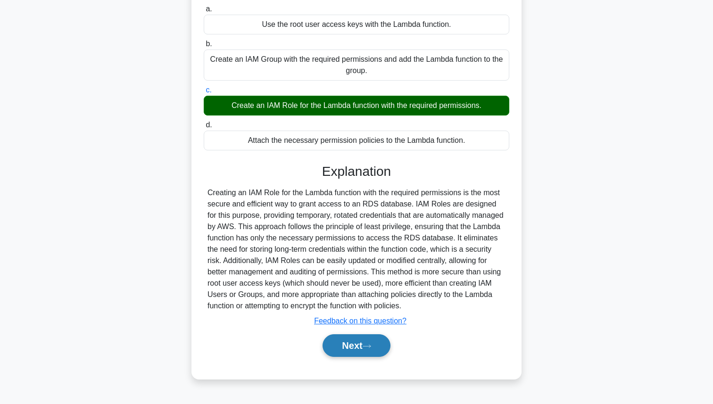
click at [379, 349] on button "Next" at bounding box center [355, 345] width 67 height 23
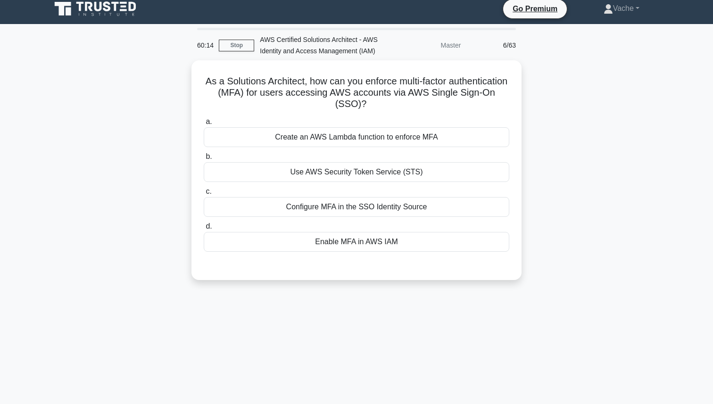
scroll to position [6, 0]
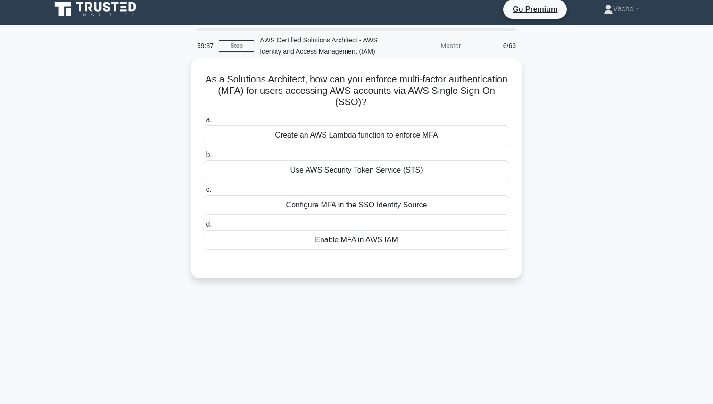
click at [380, 241] on div "Enable MFA in AWS IAM" at bounding box center [356, 240] width 305 height 20
click at [204, 228] on input "d. Enable MFA in AWS IAM" at bounding box center [204, 225] width 0 height 6
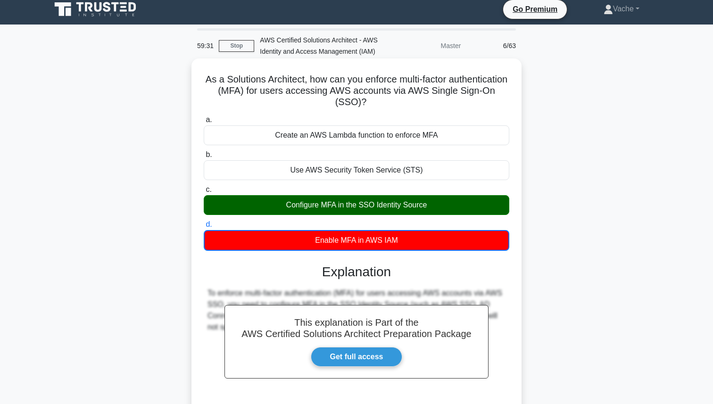
scroll to position [105, 0]
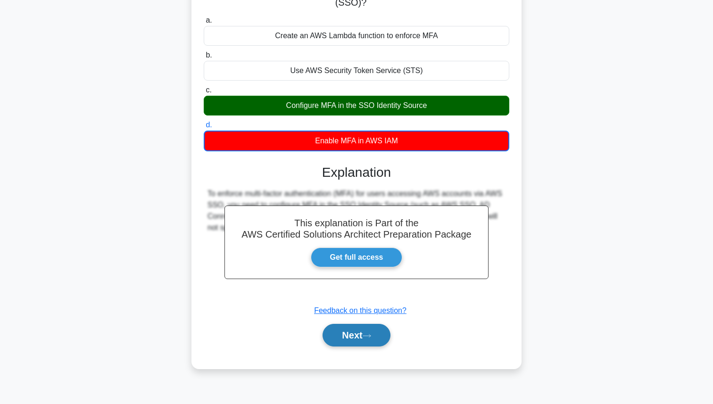
click at [361, 338] on button "Next" at bounding box center [355, 335] width 67 height 23
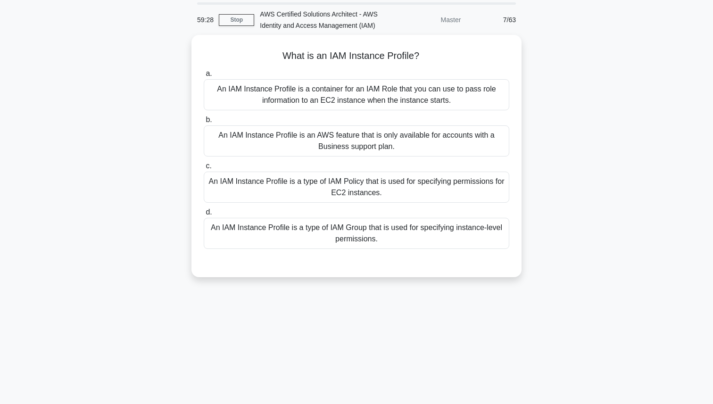
scroll to position [31, 0]
click at [239, 20] on link "Stop" at bounding box center [236, 21] width 35 height 12
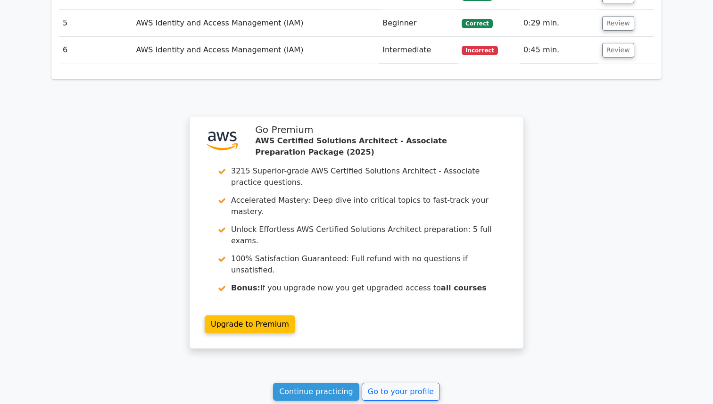
scroll to position [1213, 0]
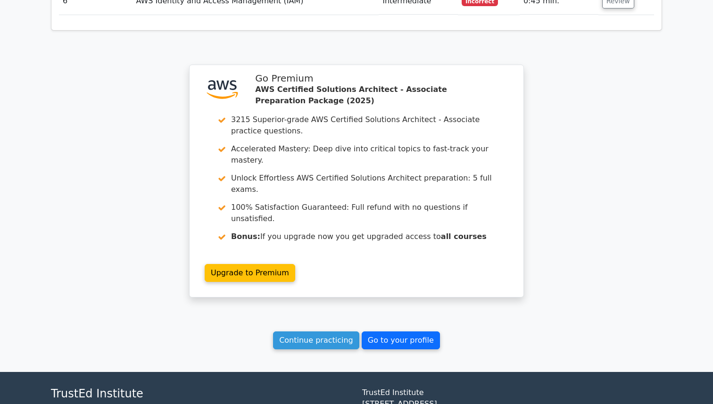
click at [395, 331] on link "Go to your profile" at bounding box center [401, 340] width 78 height 18
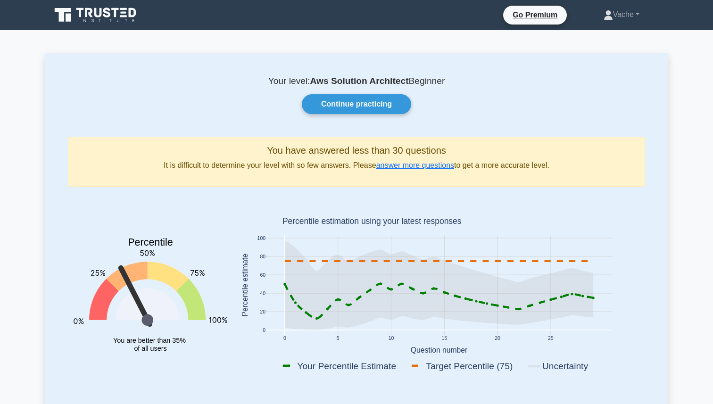
click at [98, 17] on icon at bounding box center [99, 12] width 8 height 9
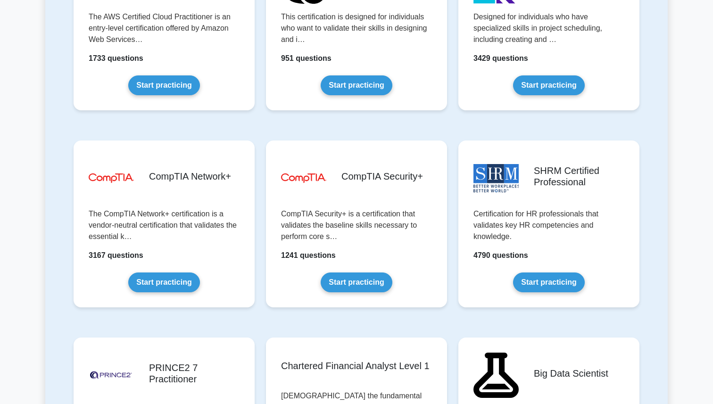
scroll to position [1696, 0]
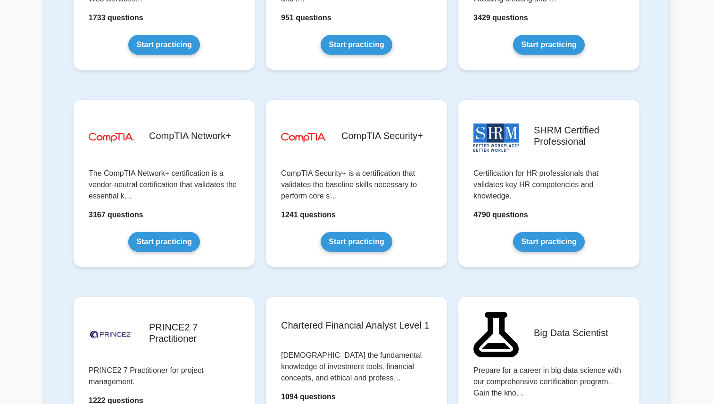
click at [453, 267] on div "SHRM Certified Professional Certification for HR professionals that validates k…" at bounding box center [548, 190] width 192 height 197
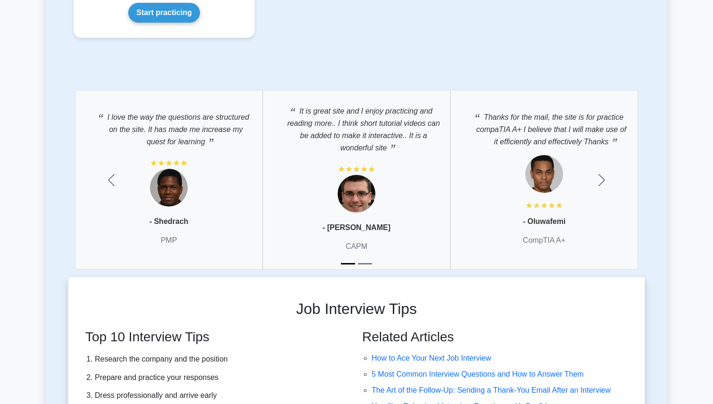
scroll to position [2574, 0]
